Goal: Check status: Check status

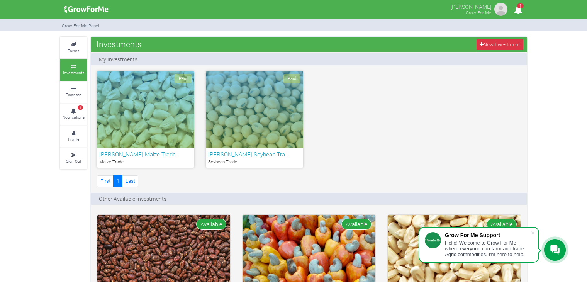
click at [161, 108] on div "Paid" at bounding box center [145, 109] width 97 height 77
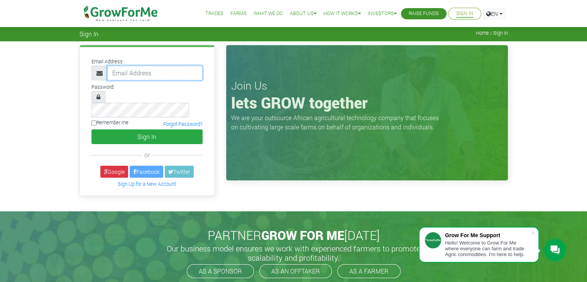
type input "233543712866@growforme.com"
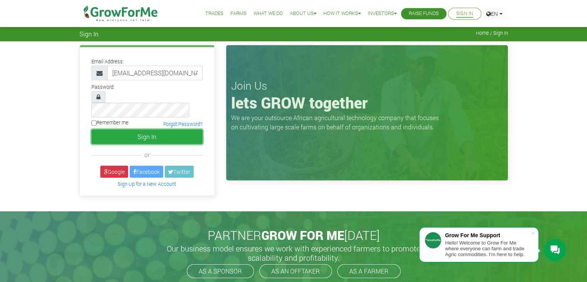
click at [135, 129] on button "Sign In" at bounding box center [147, 136] width 111 height 15
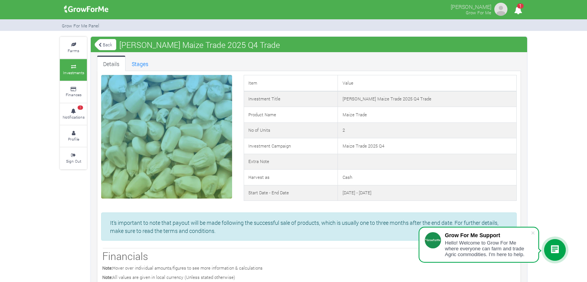
click at [108, 42] on link "Back" at bounding box center [106, 44] width 22 height 13
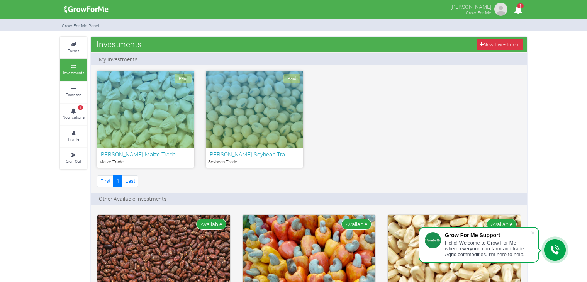
click at [226, 152] on h6 "[PERSON_NAME] Soybean Tra…" at bounding box center [254, 154] width 93 height 7
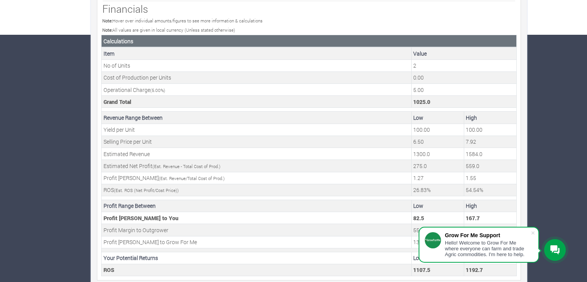
scroll to position [252, 0]
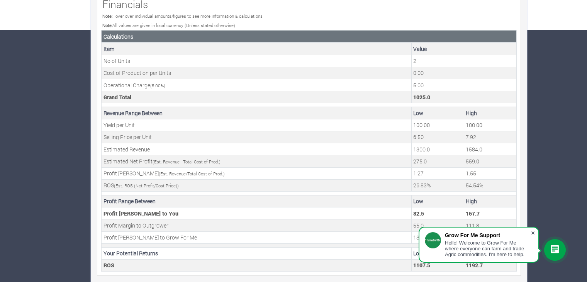
click at [533, 232] on span at bounding box center [533, 233] width 8 height 8
